Goal: Task Accomplishment & Management: Complete application form

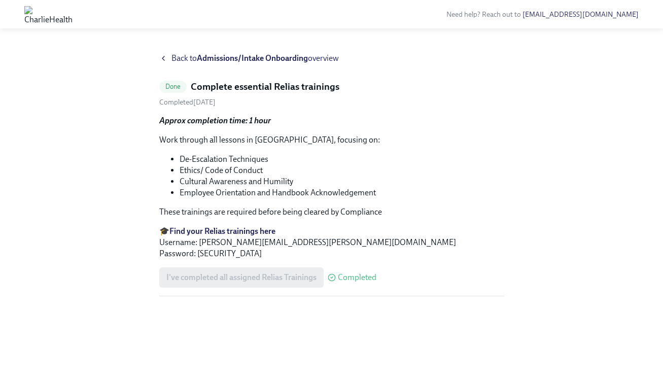
click at [290, 278] on div "I've completed all assigned Relias Trainings Completed" at bounding box center [267, 277] width 217 height 20
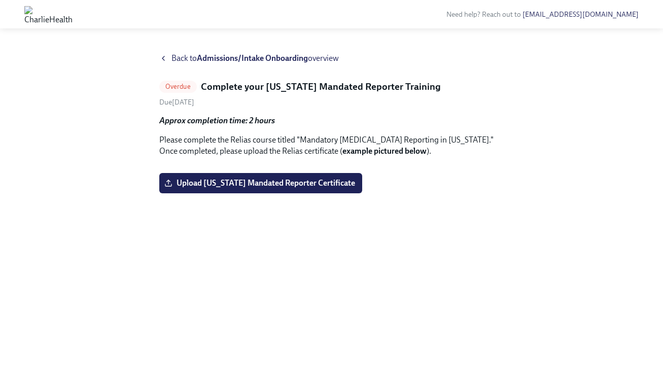
scroll to position [51, 0]
click at [264, 188] on span "Upload [US_STATE] Mandated Reporter Certificate" at bounding box center [260, 183] width 189 height 10
click at [0, 0] on input "Upload [US_STATE] Mandated Reporter Certificate" at bounding box center [0, 0] width 0 height 0
